Goal: Find specific page/section: Find specific page/section

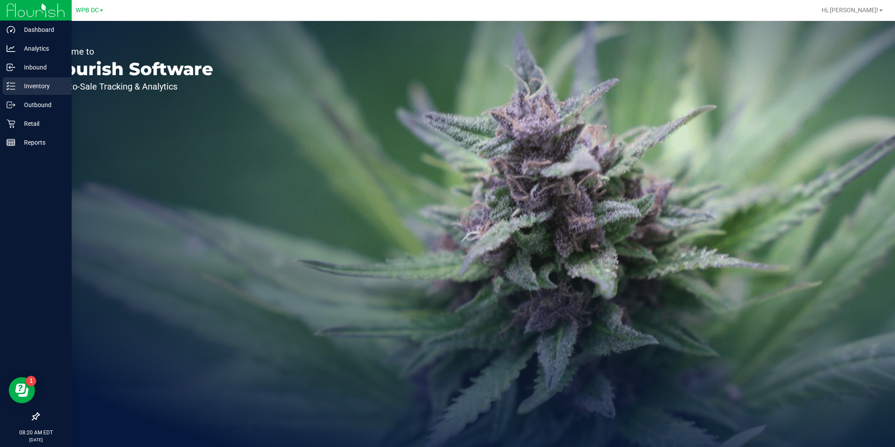
click at [9, 89] on icon at bounding box center [11, 86] width 9 height 9
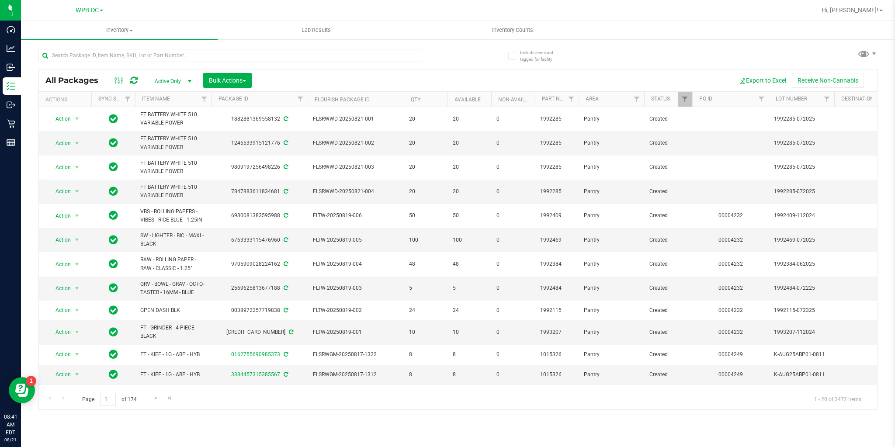
click at [131, 77] on icon at bounding box center [133, 80] width 7 height 9
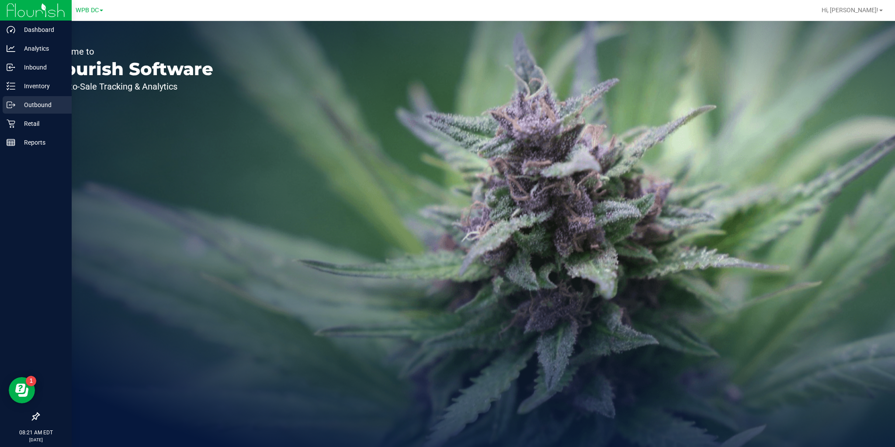
click at [4, 100] on div "Outbound" at bounding box center [37, 104] width 69 height 17
